Goal: Transaction & Acquisition: Purchase product/service

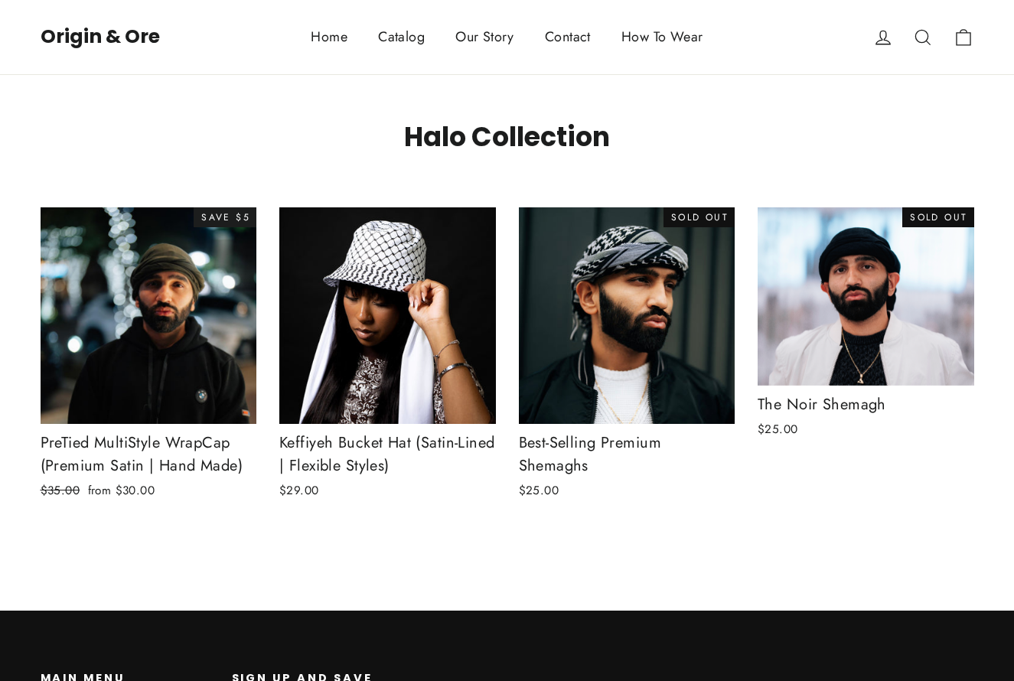
click at [168, 312] on img at bounding box center [149, 316] width 218 height 218
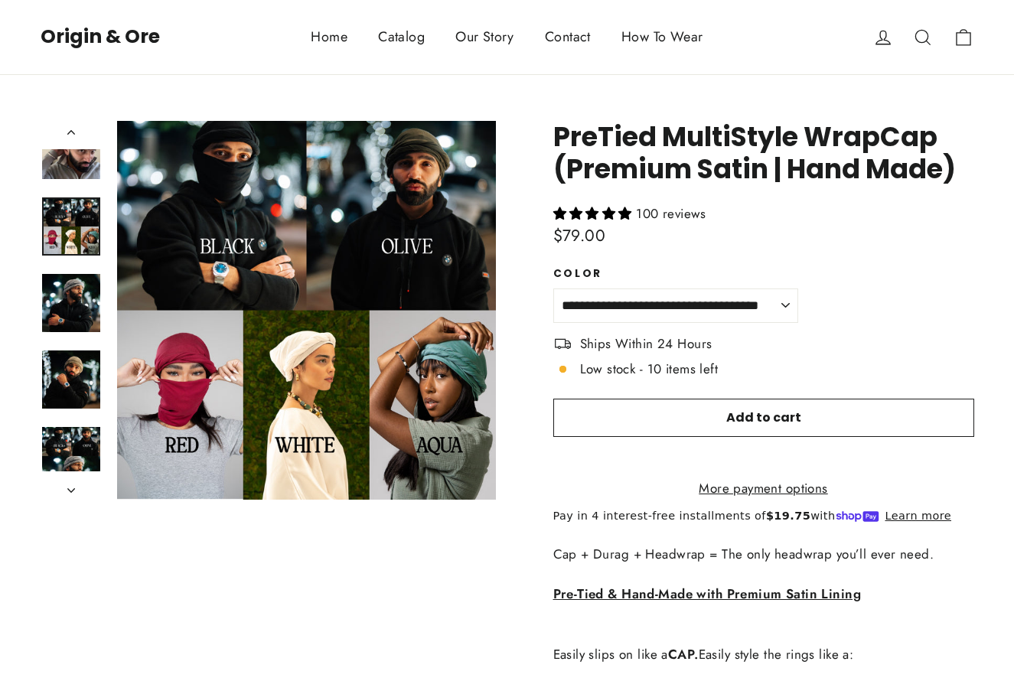
click at [247, 197] on button "icon-search Close (esc)" at bounding box center [306, 310] width 379 height 379
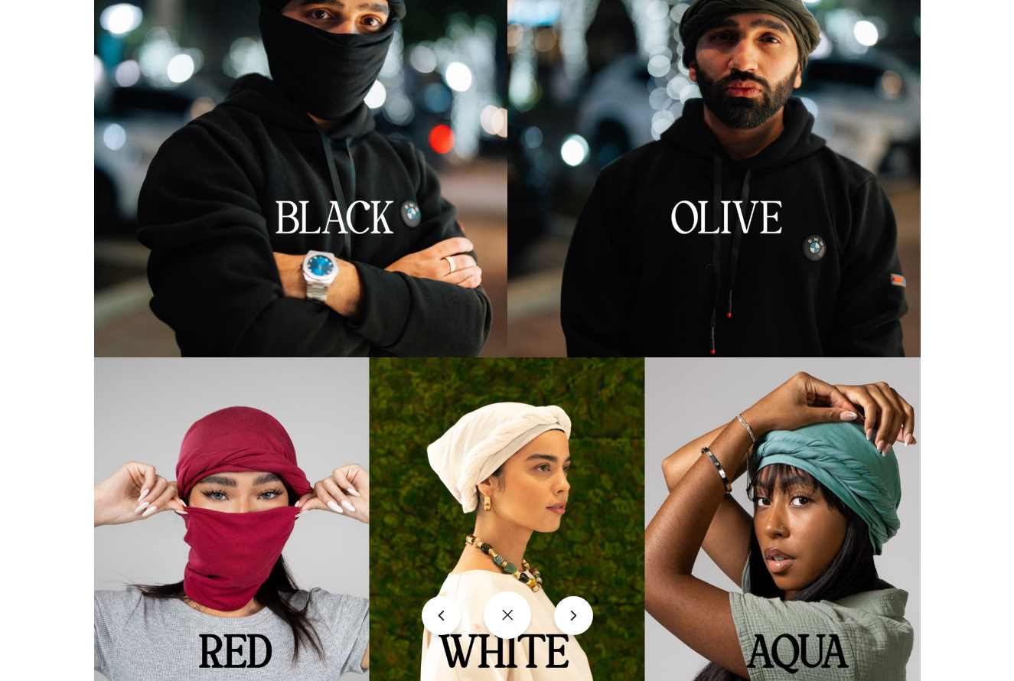
click at [516, 615] on button "icon-X" at bounding box center [507, 615] width 47 height 47
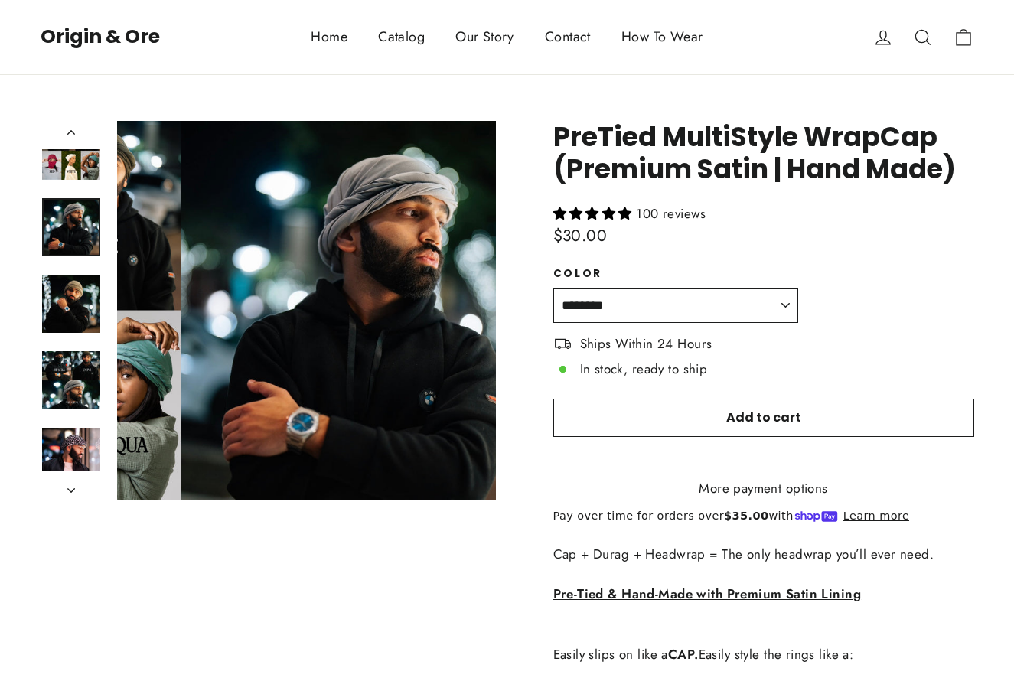
scroll to position [1524, 0]
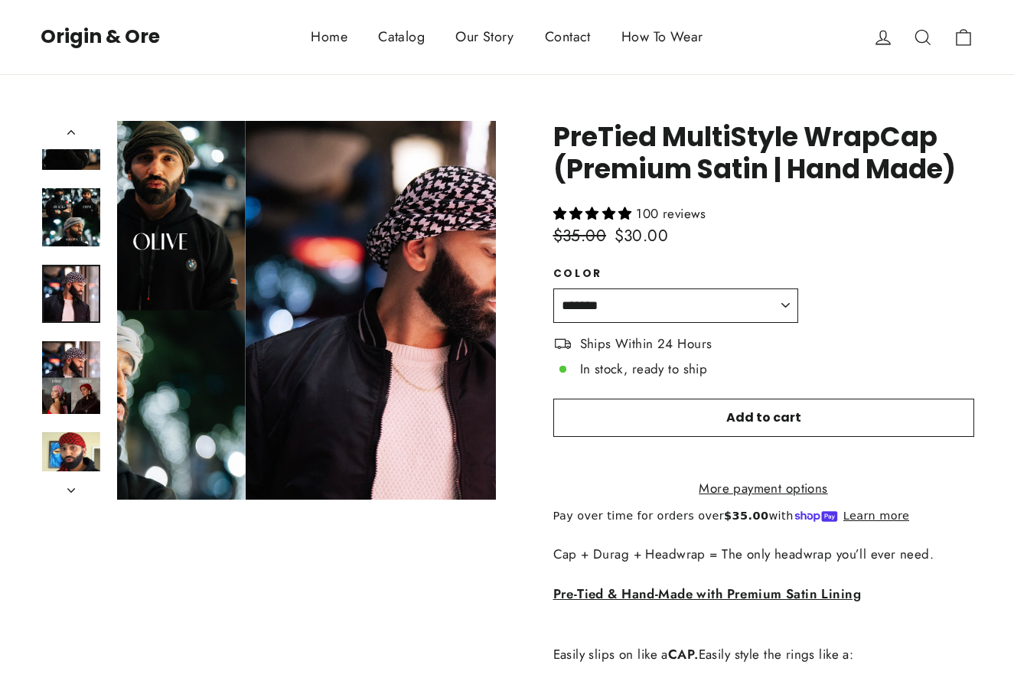
scroll to position [1753, 0]
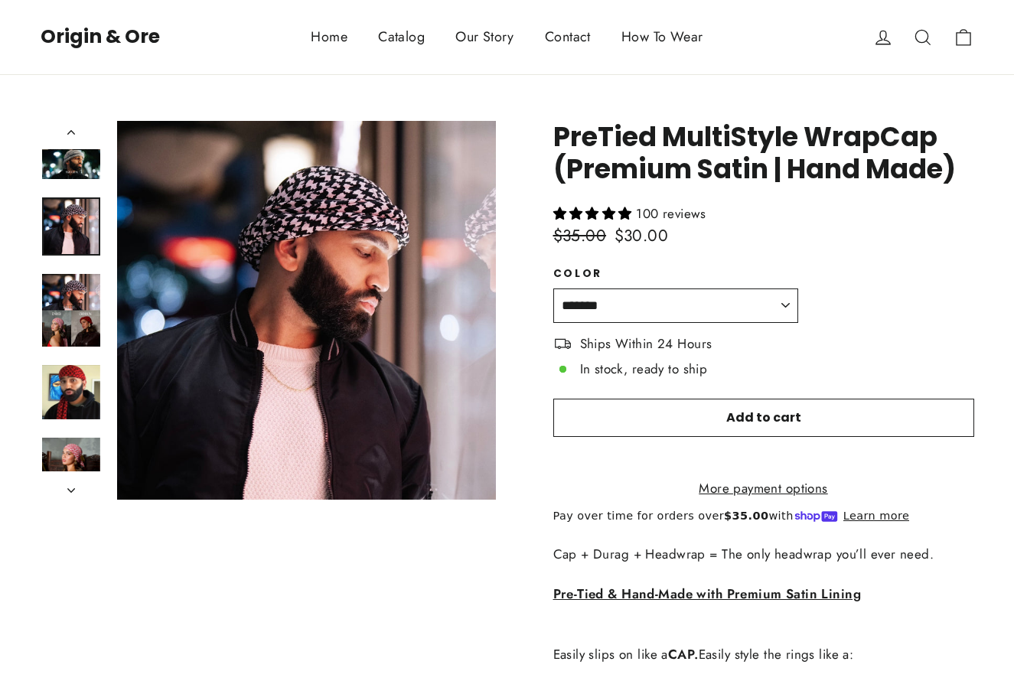
select select "**********"
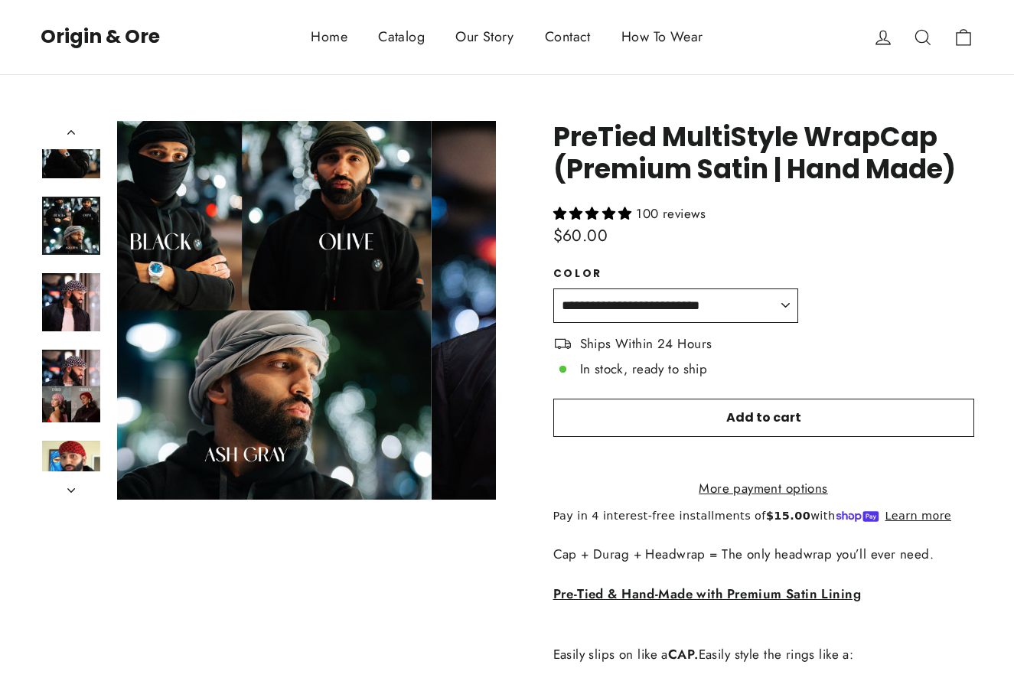
scroll to position [1677, 0]
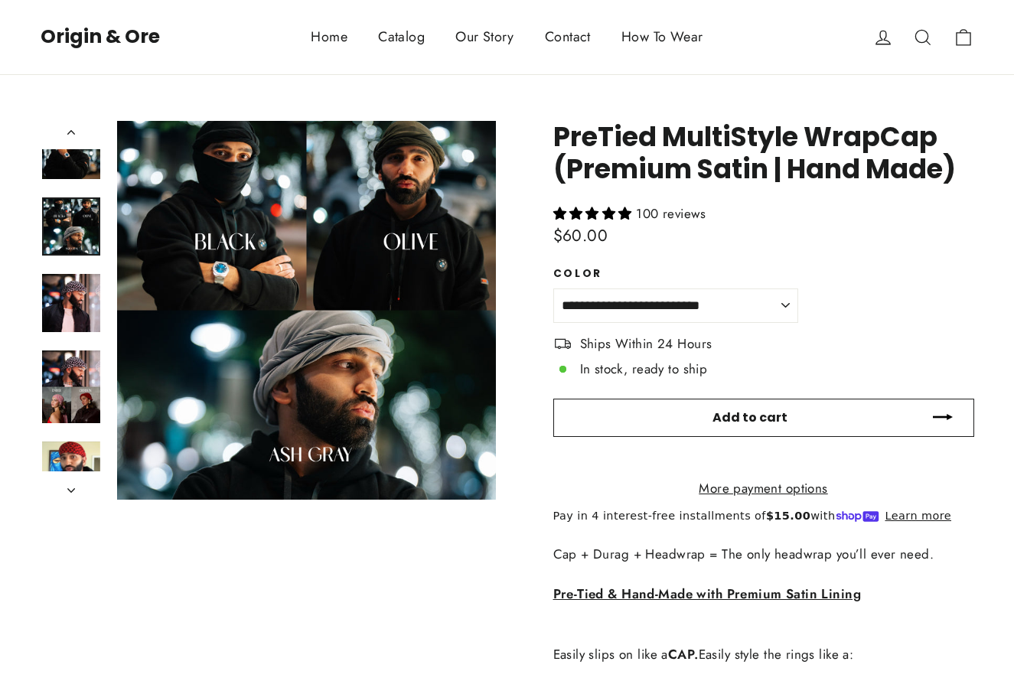
click at [778, 415] on span "Add to cart" at bounding box center [749, 418] width 75 height 18
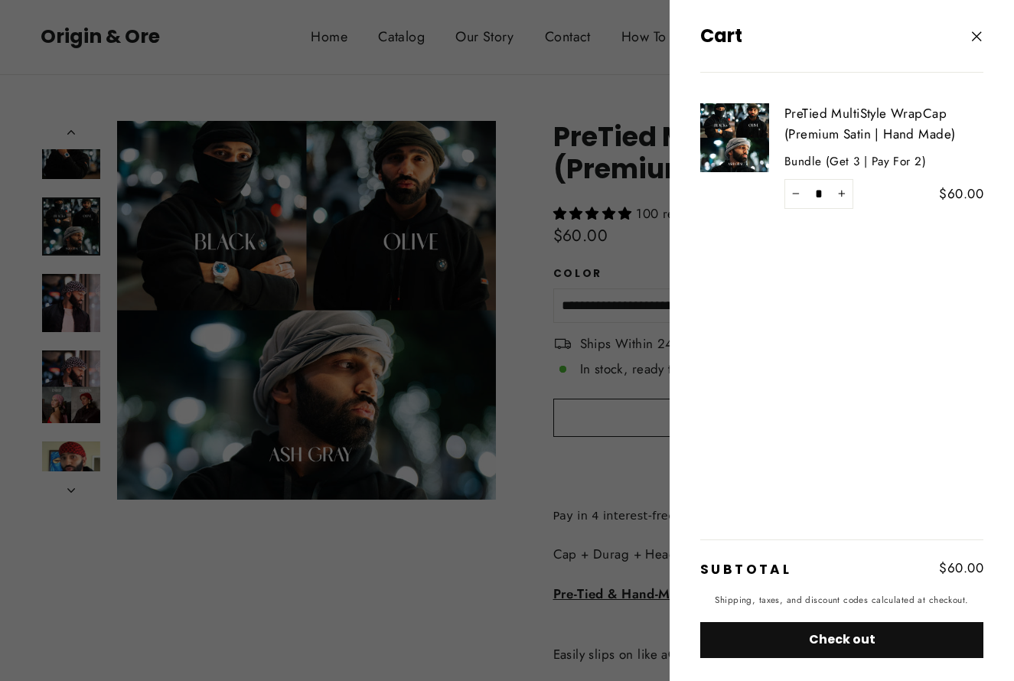
click at [975, 37] on icon "button" at bounding box center [976, 35] width 9 height 9
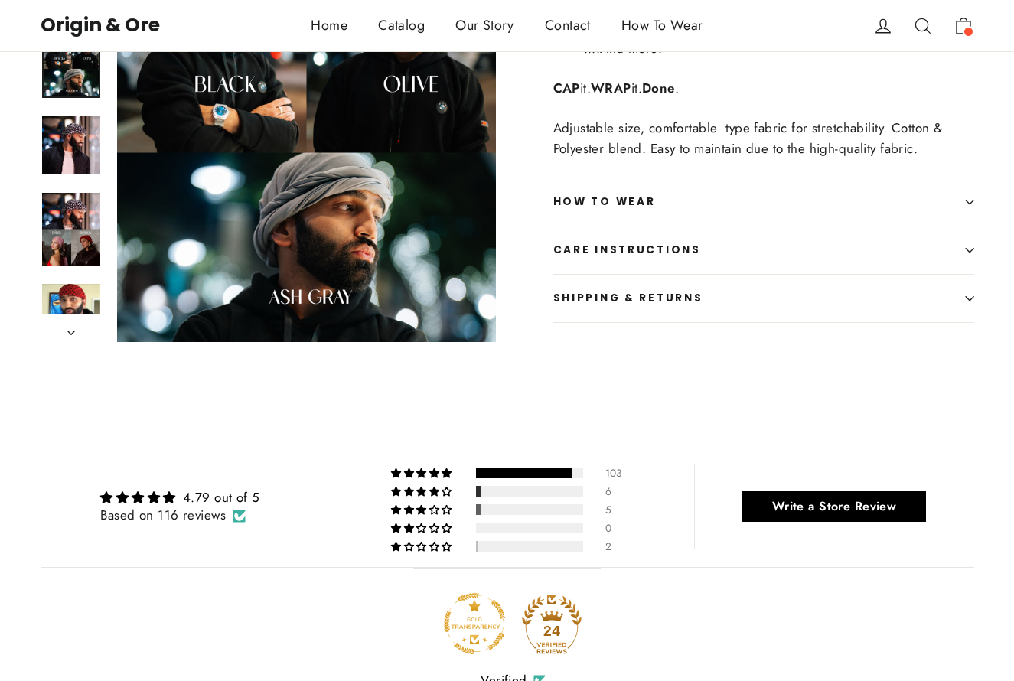
scroll to position [774, 0]
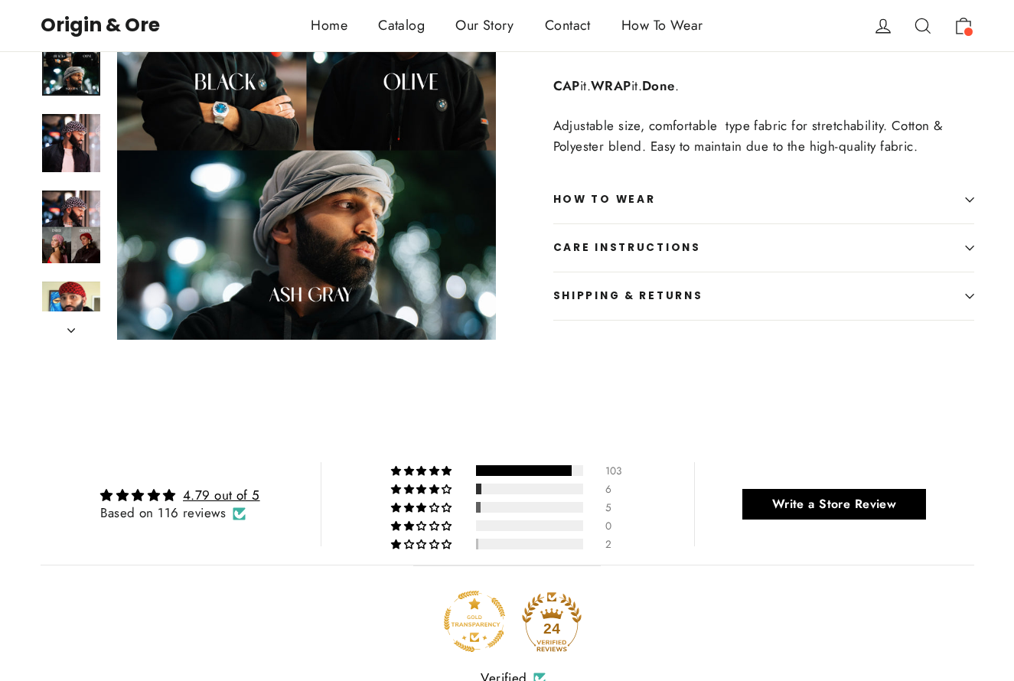
click at [970, 301] on icon "button" at bounding box center [969, 296] width 9 height 9
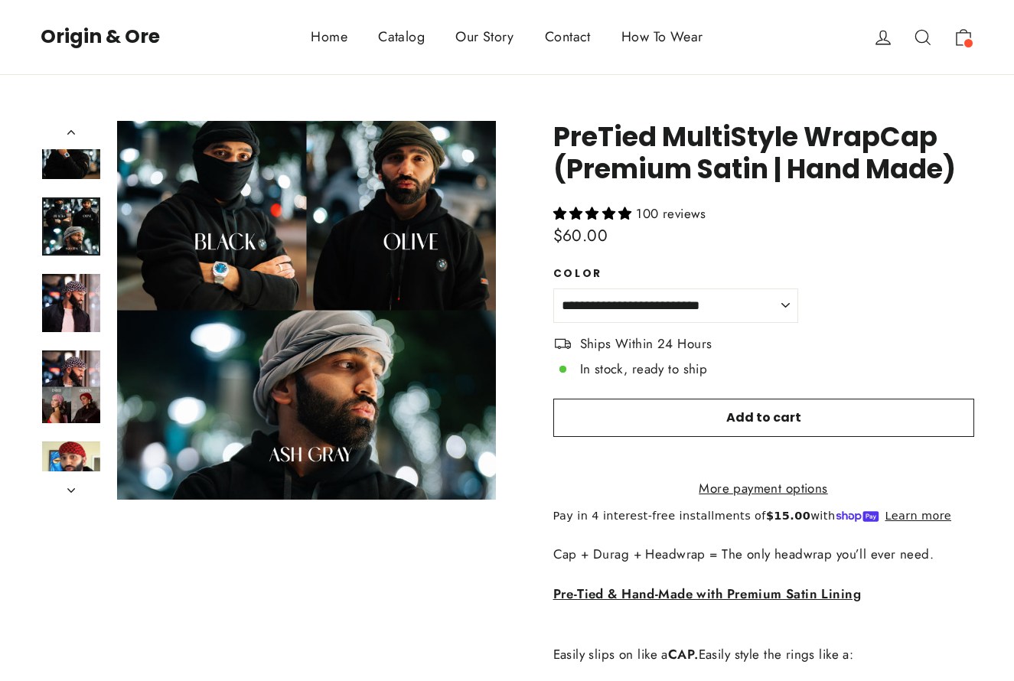
scroll to position [0, 0]
